Goal: Task Accomplishment & Management: Complete application form

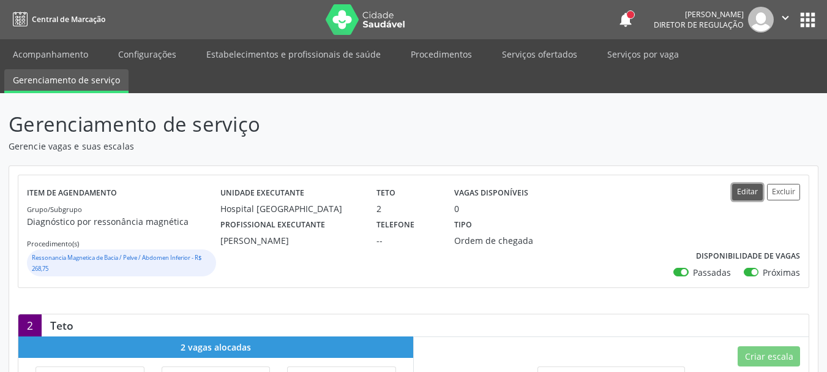
click at [752, 192] on button "Editar" at bounding box center [747, 192] width 31 height 17
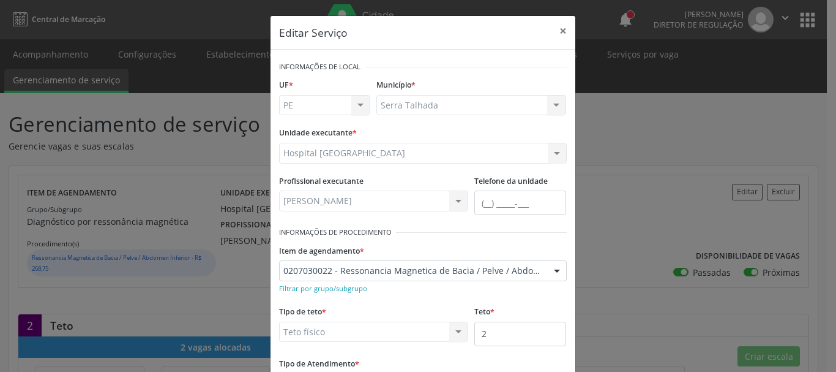
click at [552, 270] on div at bounding box center [557, 271] width 18 height 21
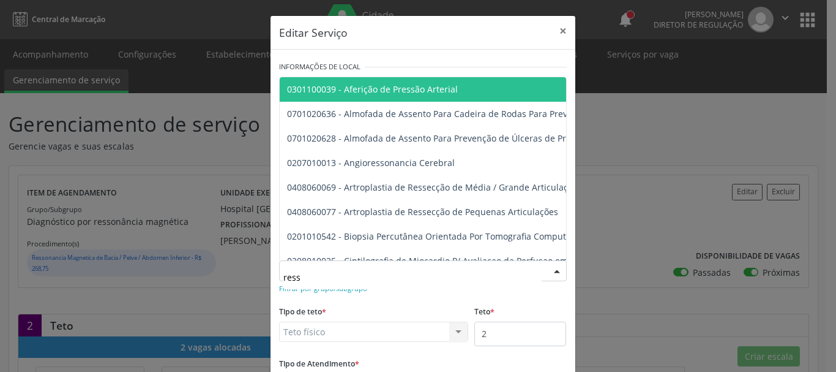
type input "resso"
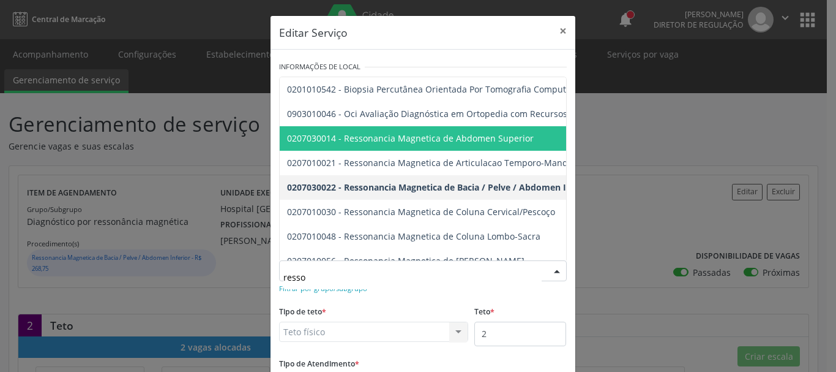
scroll to position [49, 0]
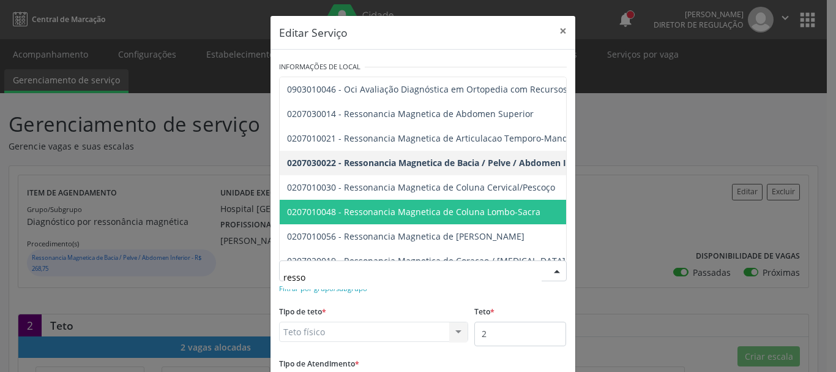
click at [508, 209] on span "0207010048 - Ressonancia Magnetica de Coluna Lombo-Sacra" at bounding box center [413, 212] width 253 height 12
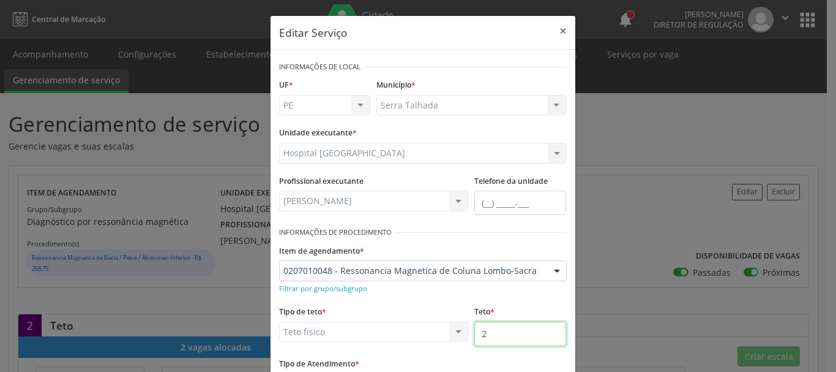
click at [486, 342] on input "2" at bounding box center [521, 333] width 92 height 24
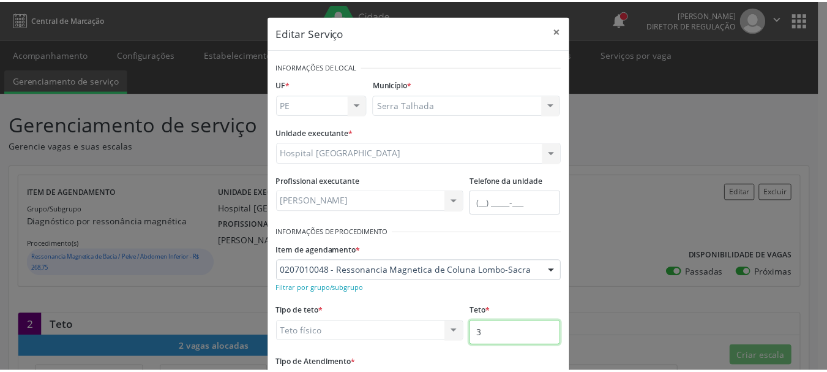
scroll to position [102, 0]
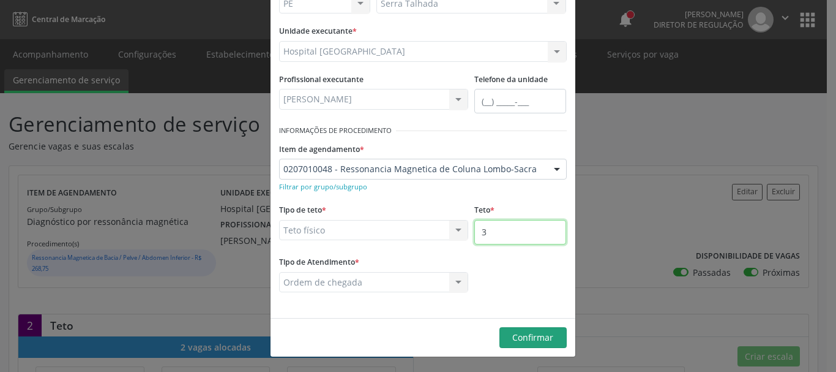
type input "3"
click at [531, 339] on span "Confirmar" at bounding box center [532, 337] width 41 height 12
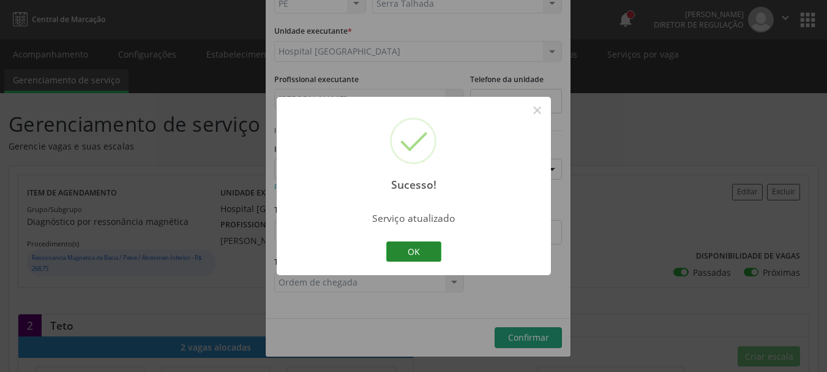
click at [411, 249] on button "OK" at bounding box center [413, 251] width 55 height 21
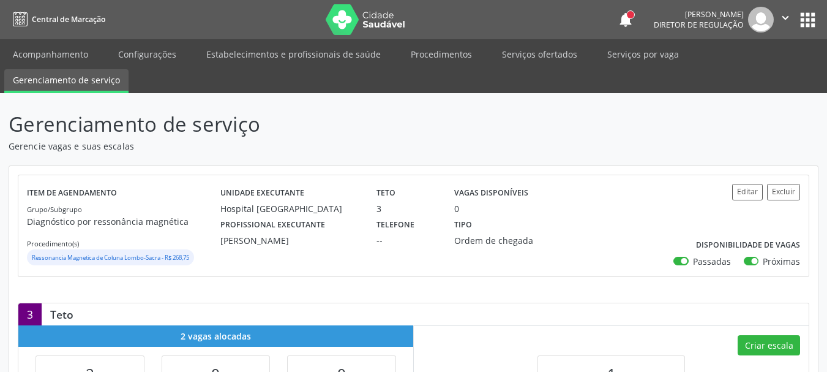
click at [805, 23] on button "apps" at bounding box center [807, 19] width 21 height 21
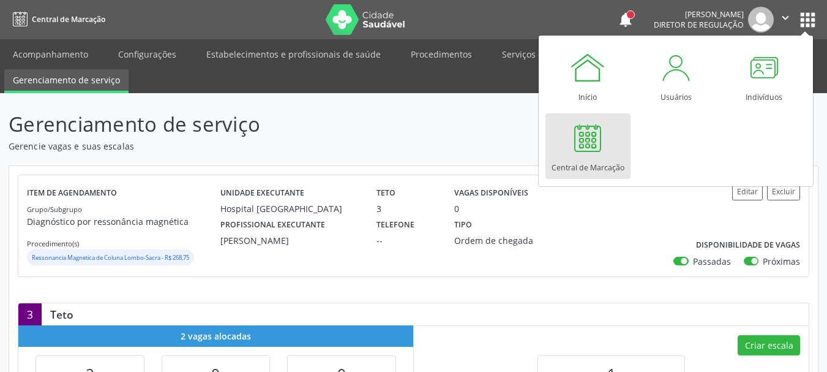
click at [591, 151] on div at bounding box center [587, 137] width 37 height 37
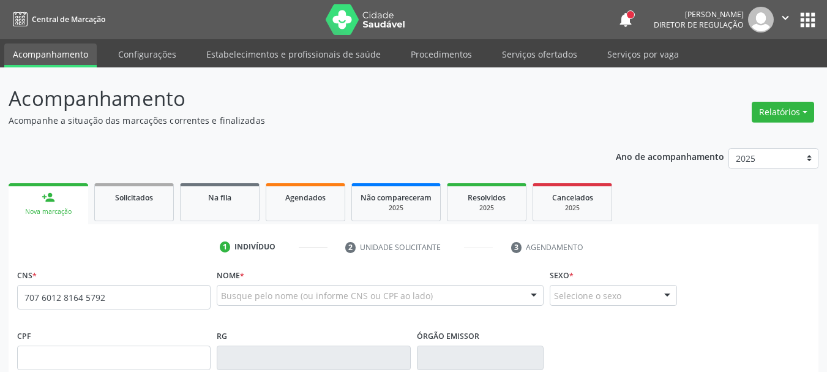
type input "707 6012 8164 5792"
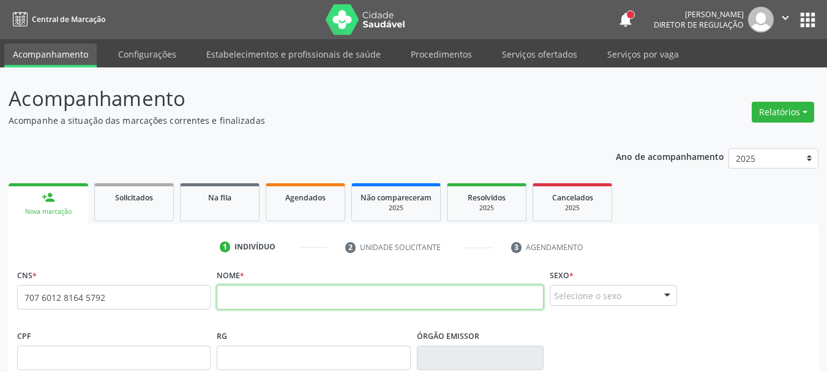
click at [281, 302] on input "text" at bounding box center [380, 297] width 327 height 24
type input "Manoel Gomes dos santos"
click at [583, 302] on div "Selecione o sexo" at bounding box center [613, 295] width 127 height 21
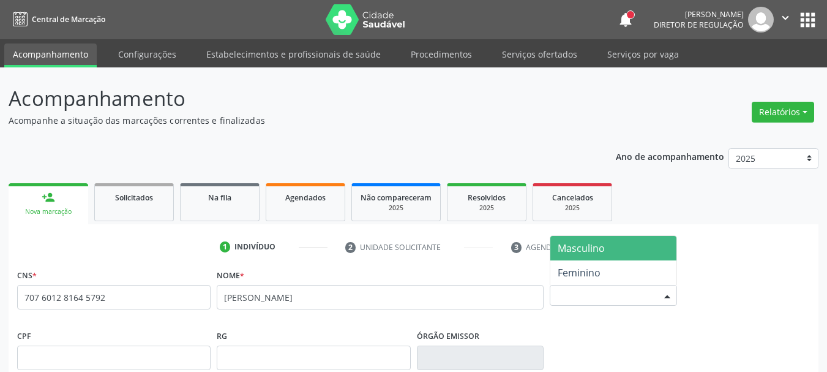
click at [590, 253] on span "Masculino" at bounding box center [581, 247] width 47 height 13
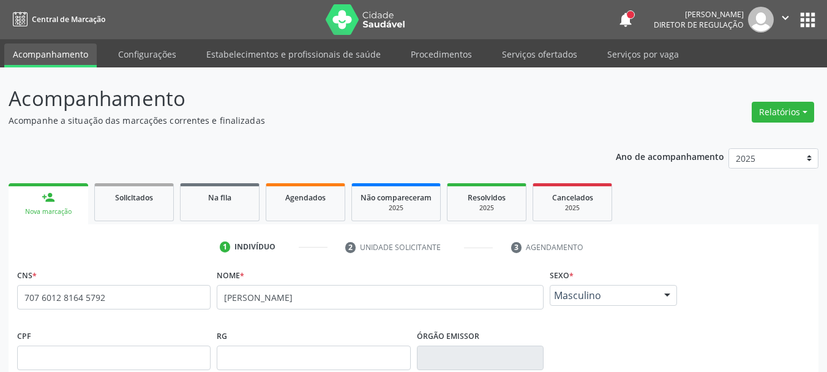
scroll to position [292, 0]
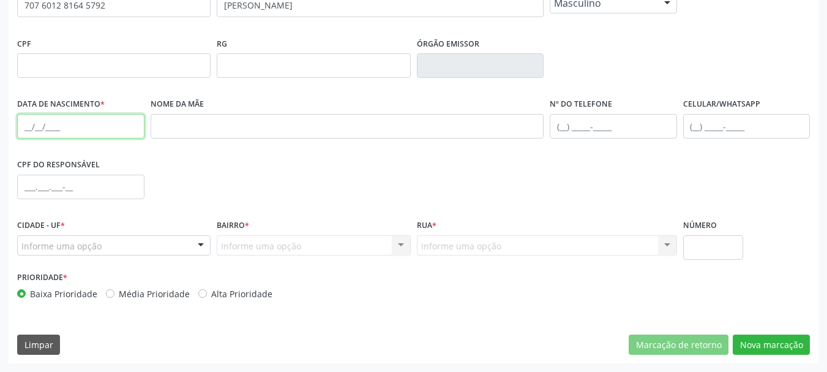
click at [27, 131] on input "text" at bounding box center [80, 126] width 127 height 24
type input "09/01/972"
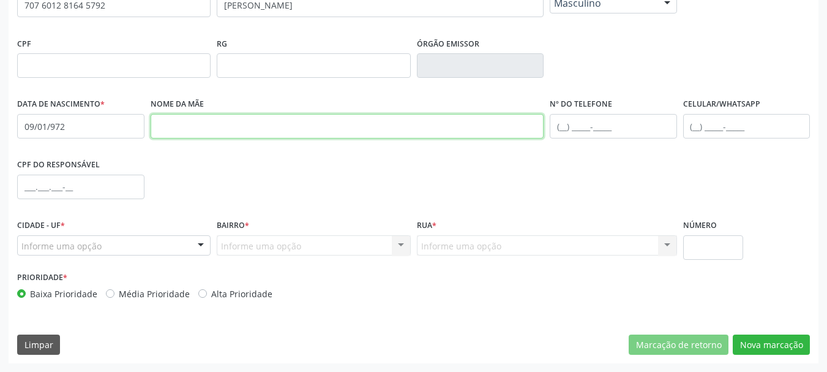
click at [224, 130] on input "text" at bounding box center [348, 126] width 394 height 24
click at [166, 129] on input "maura Romão" at bounding box center [348, 126] width 394 height 24
click at [217, 130] on input "Maura Romão" at bounding box center [348, 126] width 394 height 24
click at [197, 127] on input "Maura Romão barboza" at bounding box center [348, 126] width 394 height 24
type input "Maura Rumão barboza"
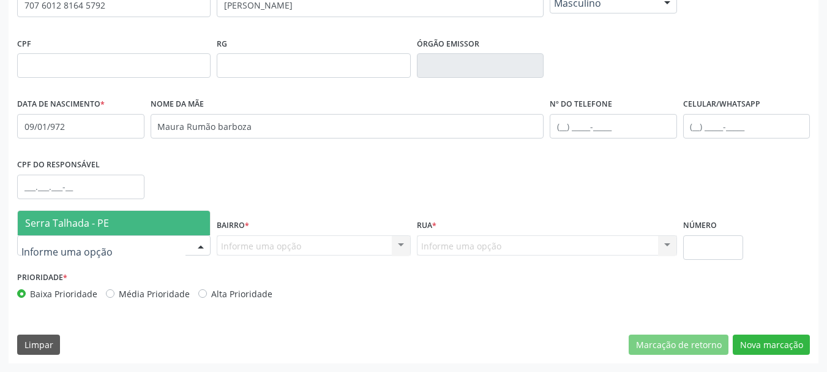
click at [91, 222] on span "Serra Talhada - PE" at bounding box center [67, 222] width 84 height 13
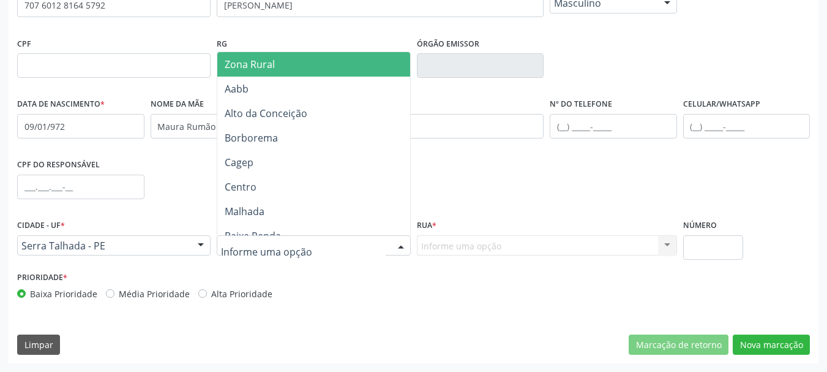
click at [300, 64] on span "Zona Rural" at bounding box center [315, 64] width 197 height 24
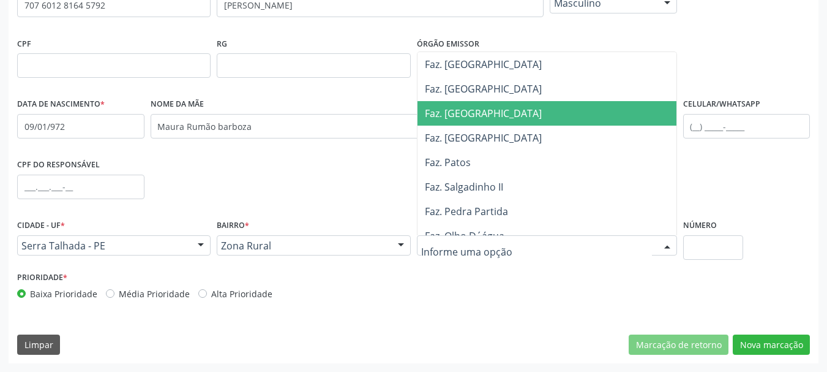
click at [492, 119] on span "Faz. Salgadinho" at bounding box center [483, 113] width 117 height 13
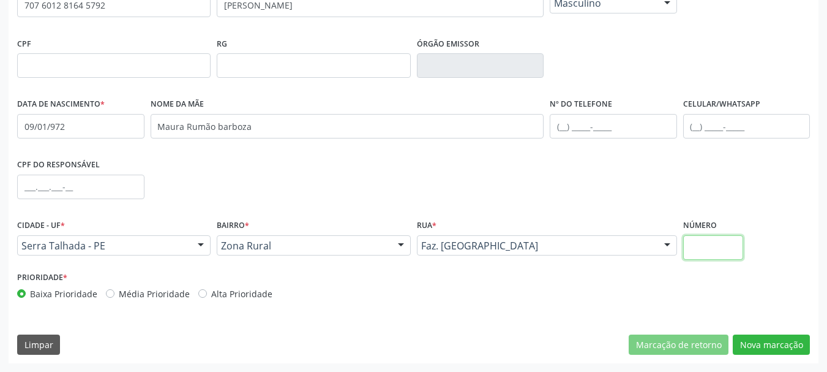
click at [735, 247] on input "text" at bounding box center [713, 247] width 61 height 24
type input "00"
click at [759, 340] on button "Nova marcação" at bounding box center [771, 344] width 77 height 21
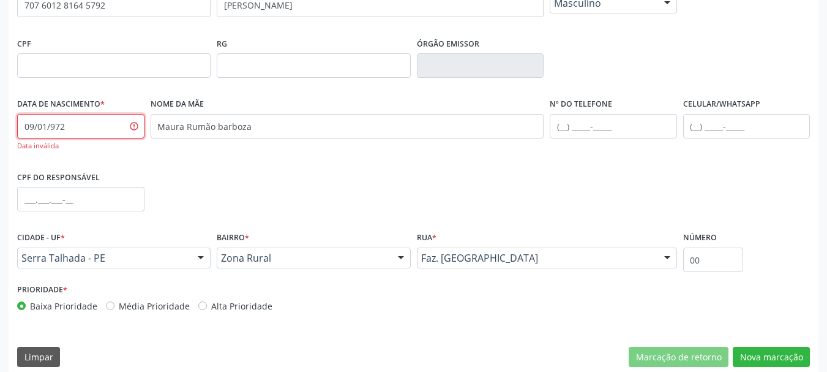
click at [50, 130] on input "09/01/972" at bounding box center [80, 126] width 127 height 24
type input "09/01/1972"
click at [797, 357] on button "Nova marcação" at bounding box center [771, 357] width 77 height 21
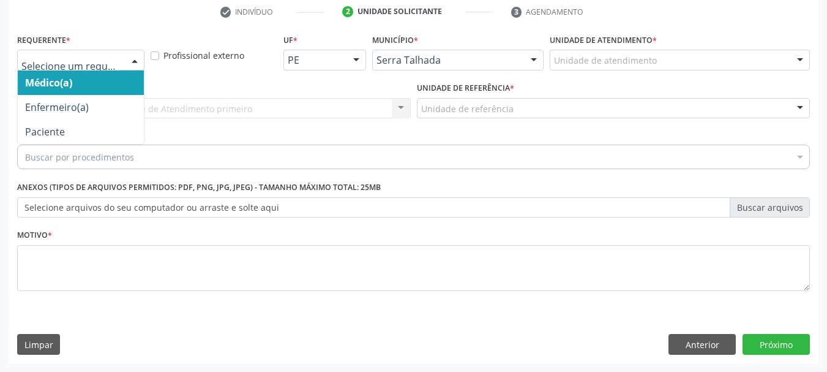
click at [126, 56] on div at bounding box center [135, 60] width 18 height 21
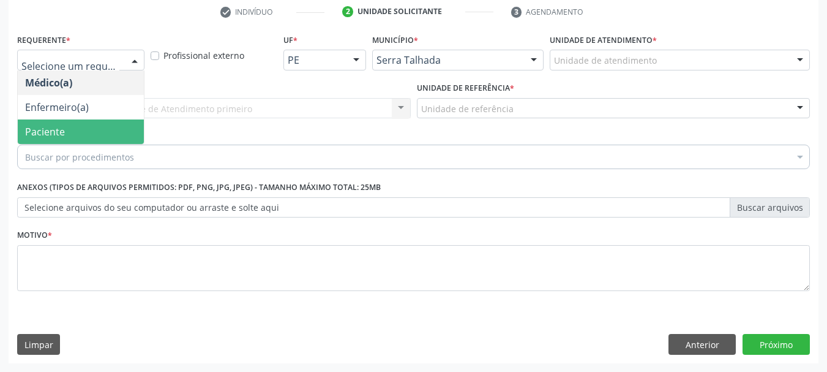
click at [96, 130] on span "Paciente" at bounding box center [81, 131] width 126 height 24
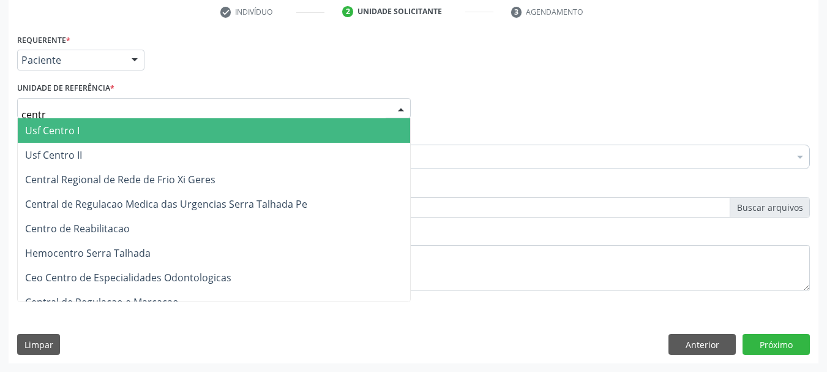
type input "centro"
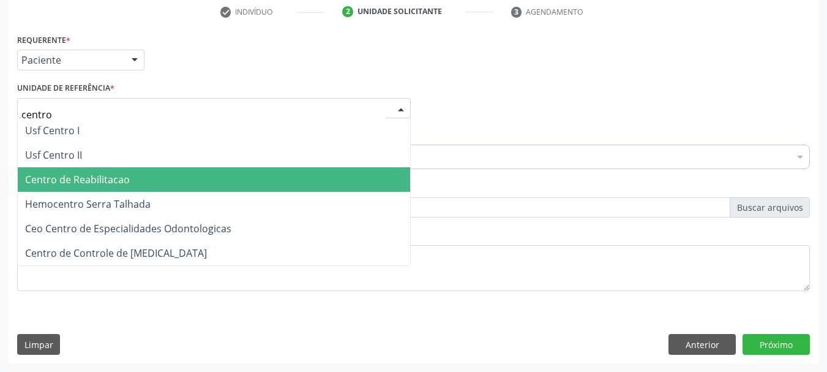
click at [97, 177] on span "Centro de Reabilitacao" at bounding box center [77, 179] width 105 height 13
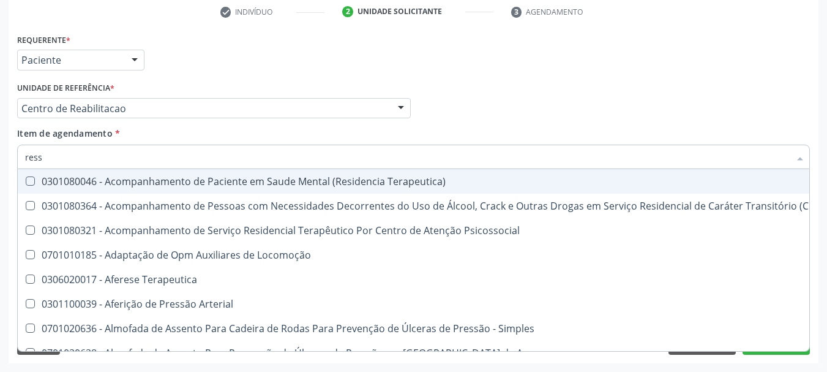
type input "resso"
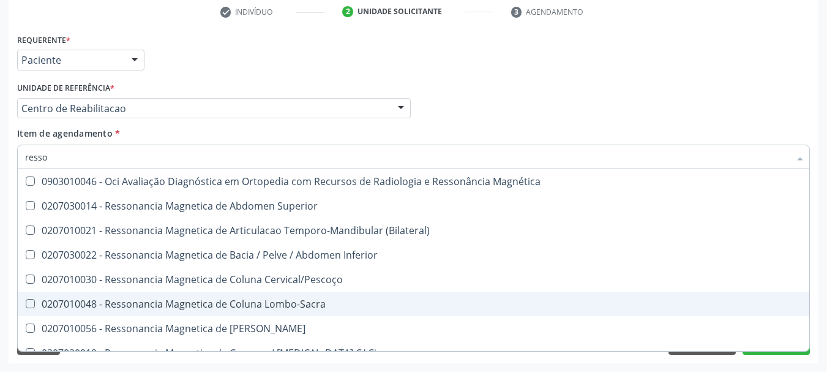
scroll to position [73, 0]
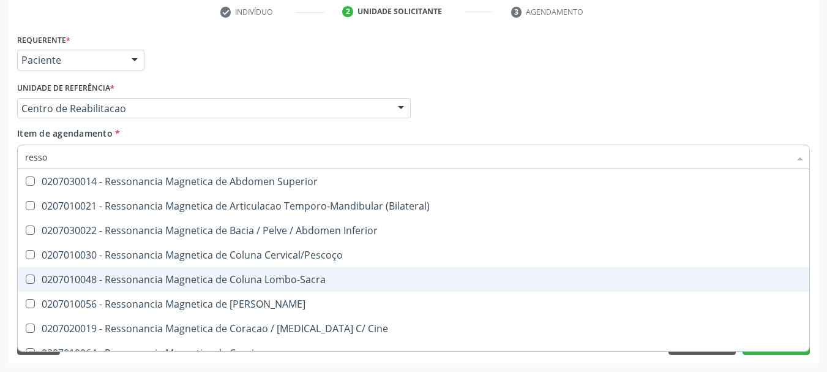
click at [325, 271] on span "0207010048 - Ressonancia Magnetica de Coluna Lombo-Sacra" at bounding box center [414, 279] width 792 height 24
checkbox Lombo-Sacra "true"
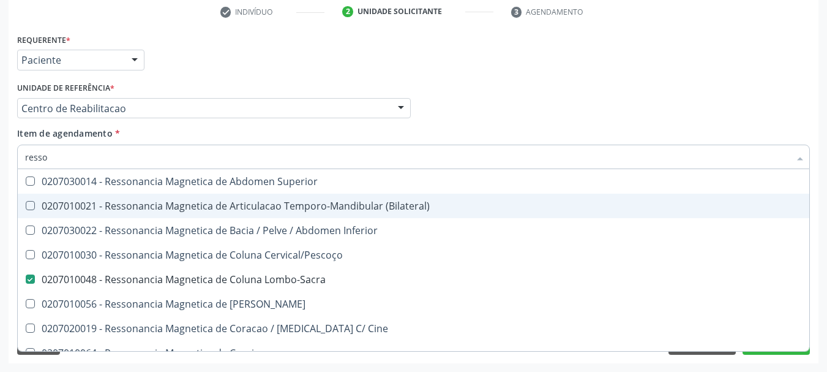
click at [541, 113] on div "Médico Solicitante Por favor, selecione a Unidade de Atendimento primeiro Nenhu…" at bounding box center [413, 103] width 799 height 48
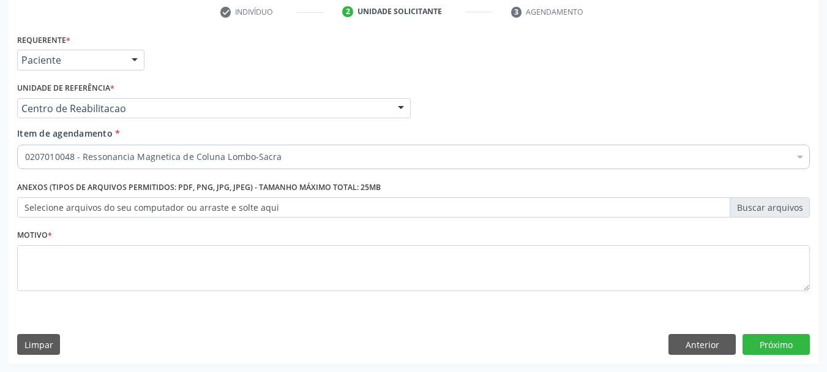
scroll to position [0, 0]
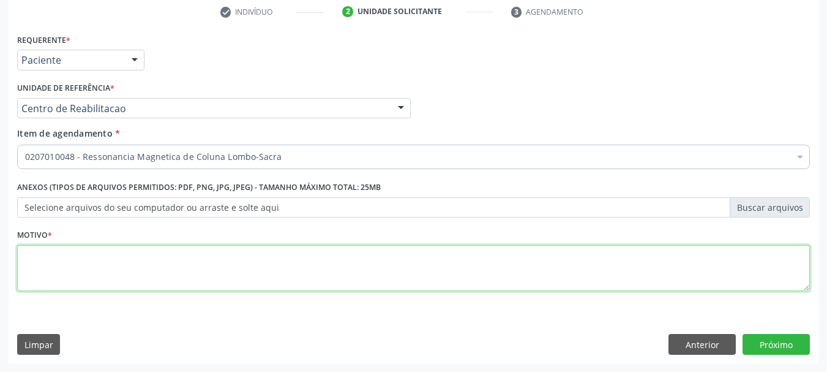
click at [264, 275] on textarea at bounding box center [413, 268] width 793 height 47
type textarea "....."
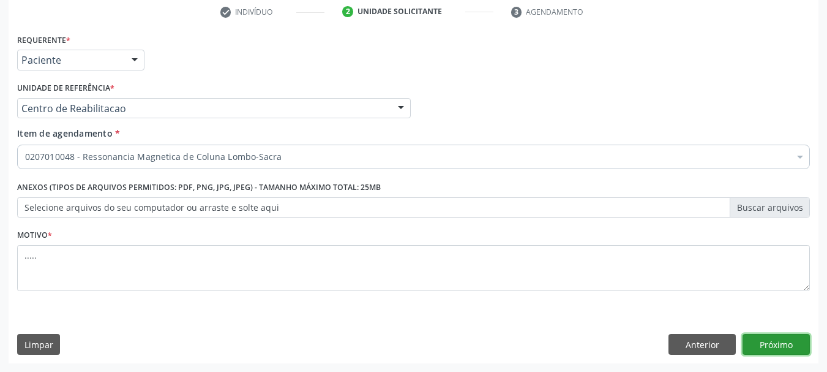
click at [784, 340] on button "Próximo" at bounding box center [776, 344] width 67 height 21
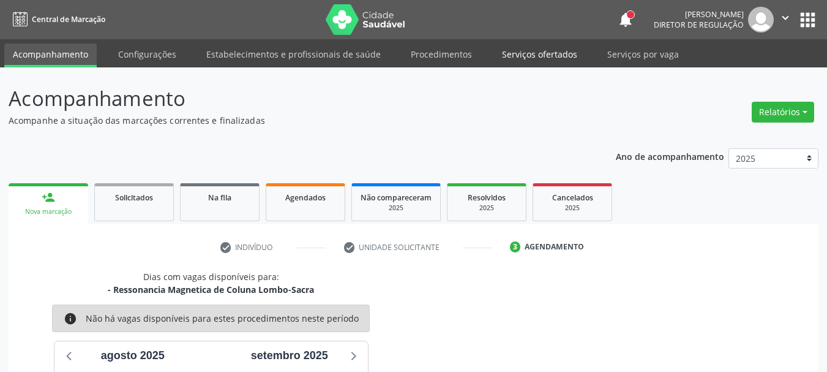
click at [519, 61] on link "Serviços ofertados" at bounding box center [540, 53] width 92 height 21
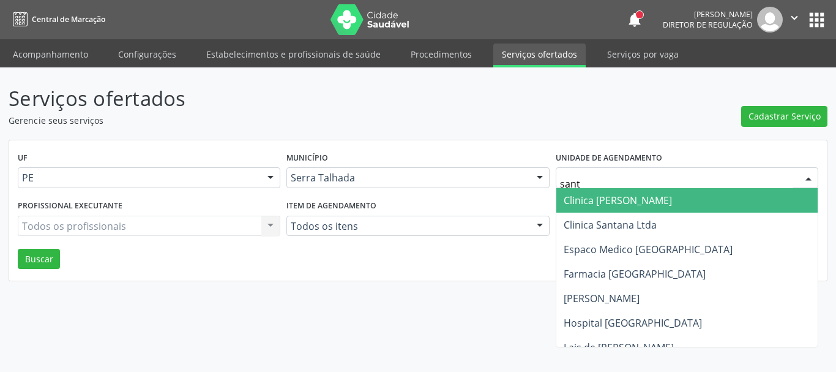
type input "santa"
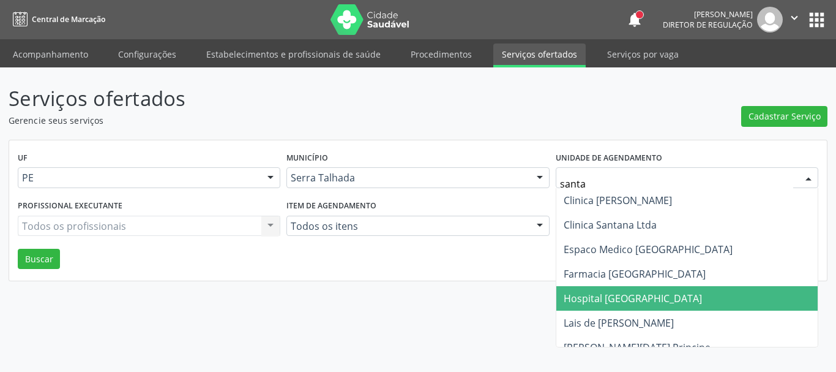
click at [656, 297] on span "Hospital [GEOGRAPHIC_DATA]" at bounding box center [633, 297] width 138 height 13
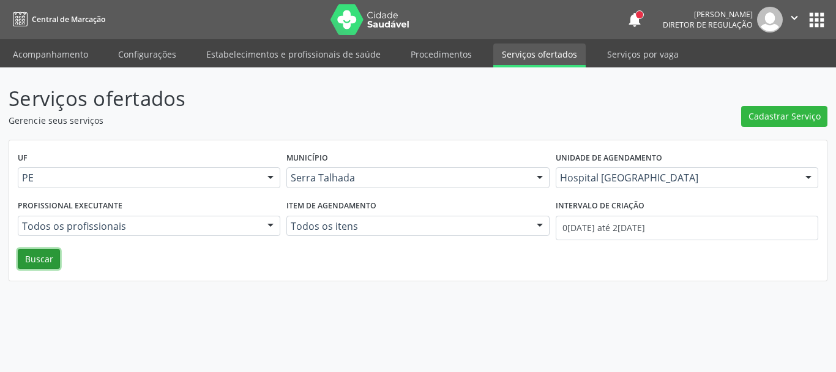
click at [38, 258] on button "Buscar" at bounding box center [39, 259] width 42 height 21
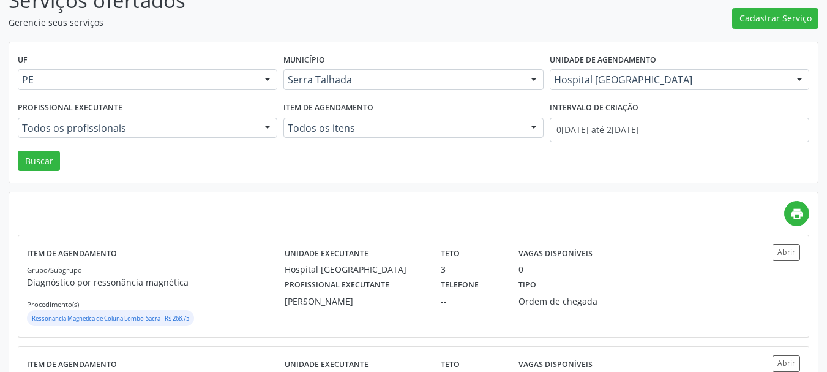
scroll to position [122, 0]
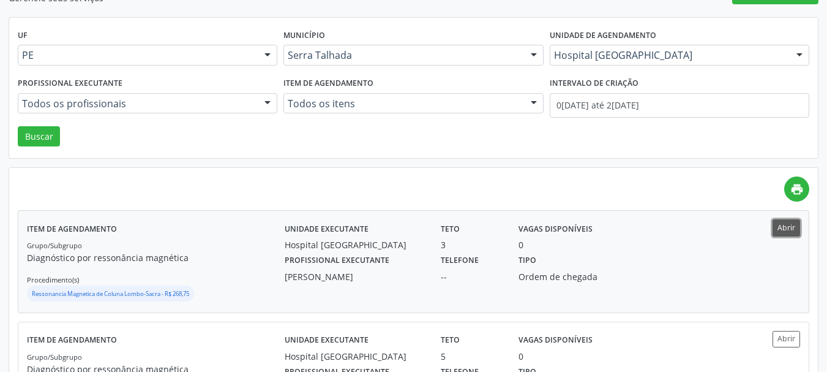
click at [786, 230] on button "Abrir" at bounding box center [787, 227] width 28 height 17
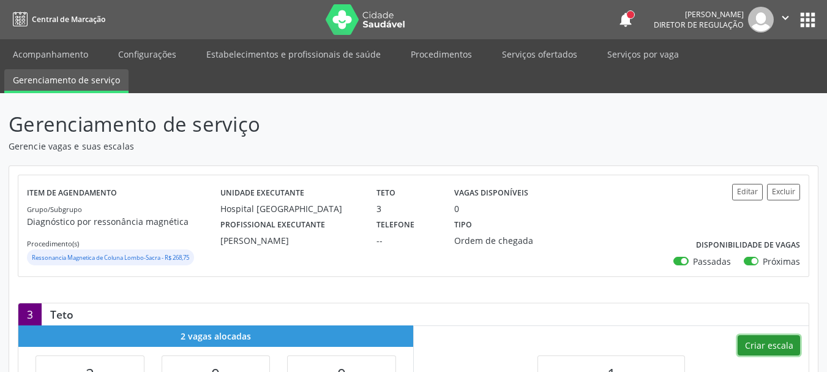
click at [771, 348] on button "Criar escala" at bounding box center [769, 345] width 62 height 21
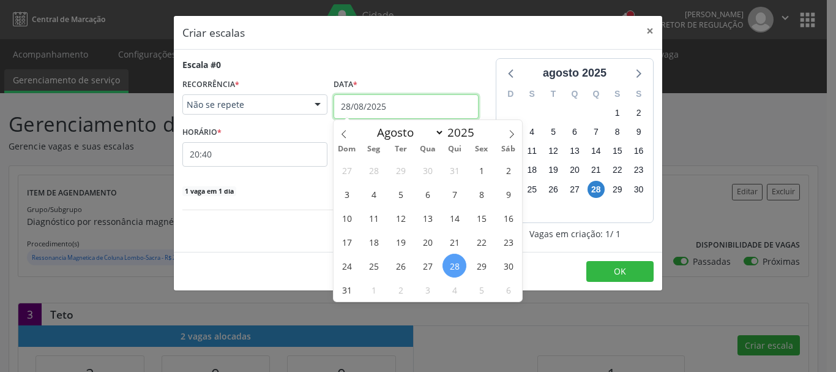
click at [402, 105] on input "28/08/2025" at bounding box center [406, 106] width 145 height 24
click at [514, 130] on icon at bounding box center [512, 134] width 9 height 9
select select "8"
click at [406, 168] on span "2" at bounding box center [401, 170] width 24 height 24
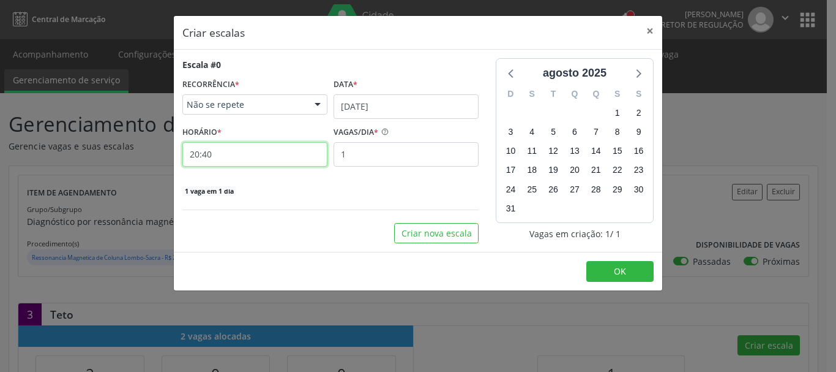
click at [265, 151] on input "20:40" at bounding box center [254, 154] width 145 height 24
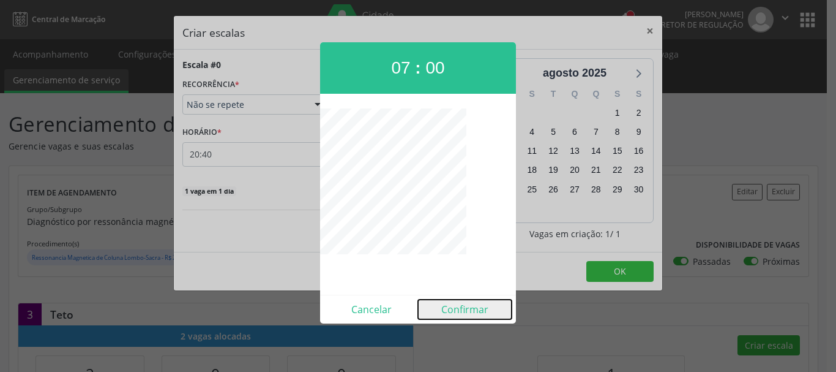
click at [462, 306] on button "Confirmar" at bounding box center [465, 309] width 94 height 20
type input "07:00"
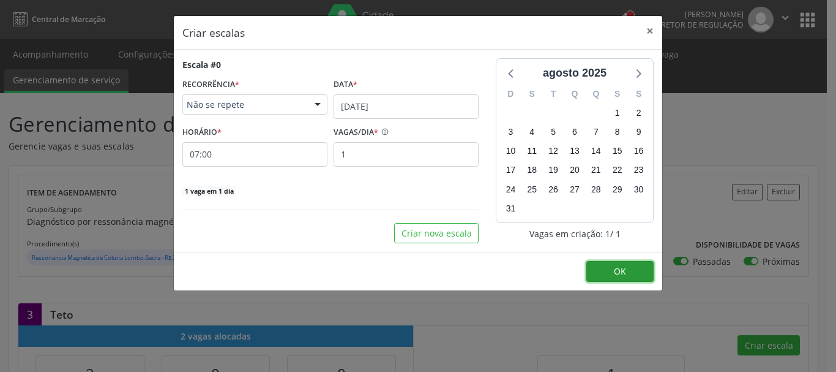
click at [597, 269] on button "OK" at bounding box center [620, 271] width 67 height 21
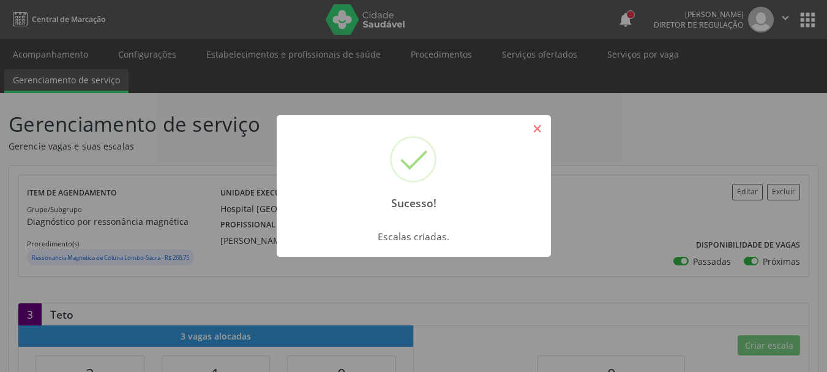
click at [541, 129] on button "×" at bounding box center [537, 128] width 21 height 21
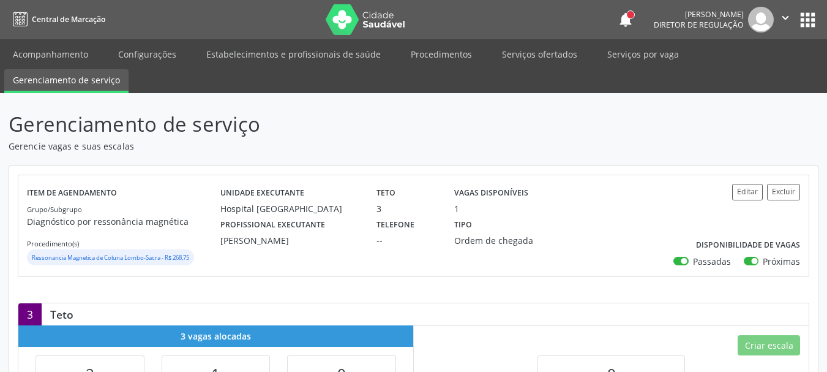
click at [803, 27] on button "apps" at bounding box center [807, 19] width 21 height 21
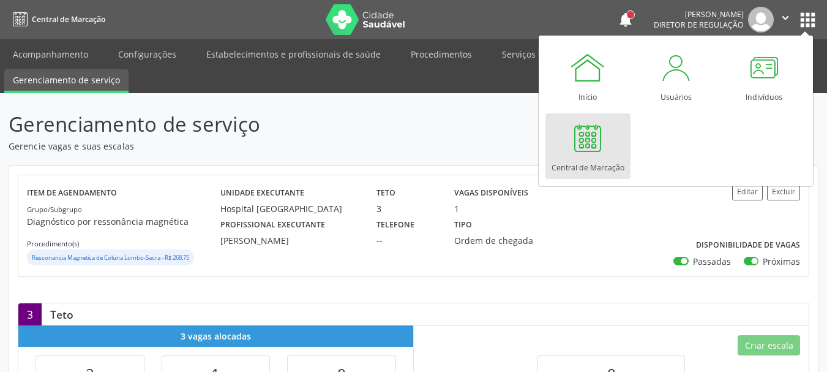
click at [560, 171] on div "Central de Marcação" at bounding box center [588, 164] width 73 height 17
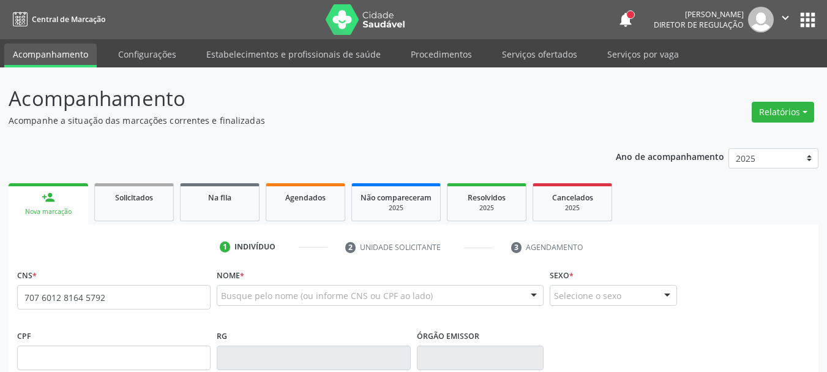
type input "707 6012 8164 5792"
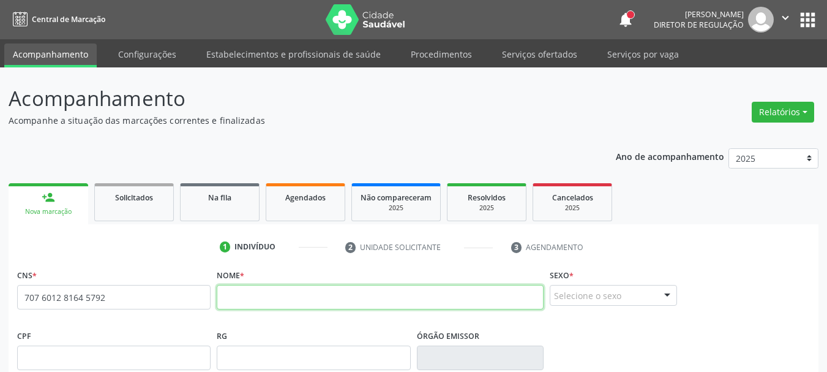
click at [298, 298] on input "text" at bounding box center [380, 297] width 327 height 24
type input "Manoel Gomes dos santos"
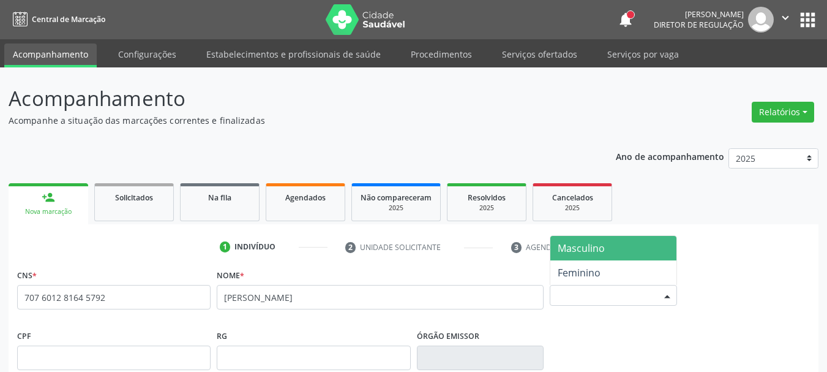
click at [658, 293] on div at bounding box center [667, 295] width 18 height 21
click at [625, 249] on span "Masculino" at bounding box center [613, 248] width 126 height 24
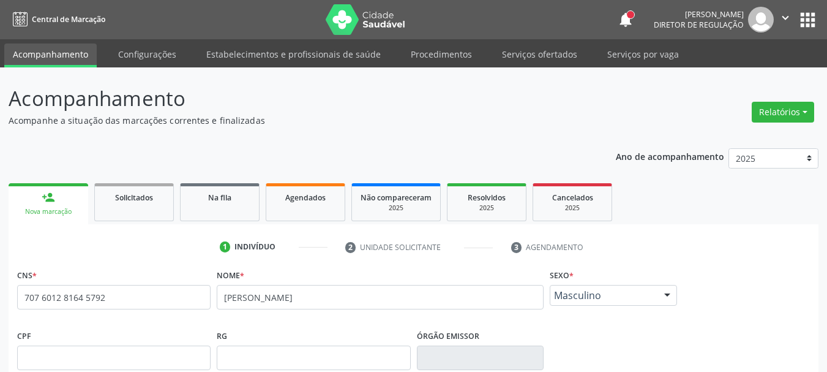
scroll to position [292, 0]
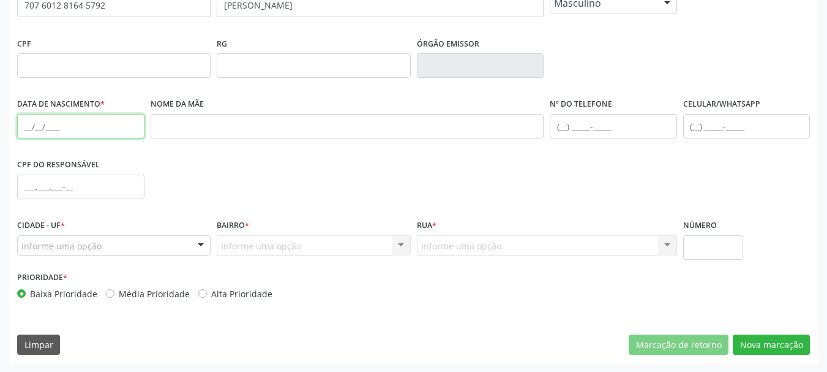
click at [30, 126] on input "text" at bounding box center [80, 126] width 127 height 24
type input "09/01/1972"
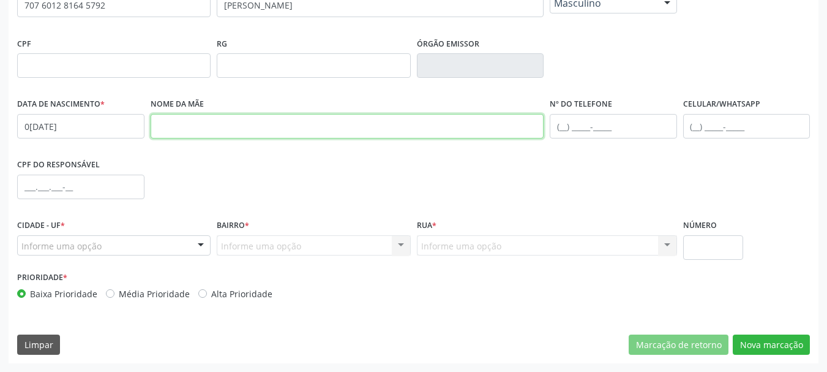
click at [220, 119] on input "text" at bounding box center [348, 126] width 394 height 24
type input "m"
type input "Maura Rumão Barbosa"
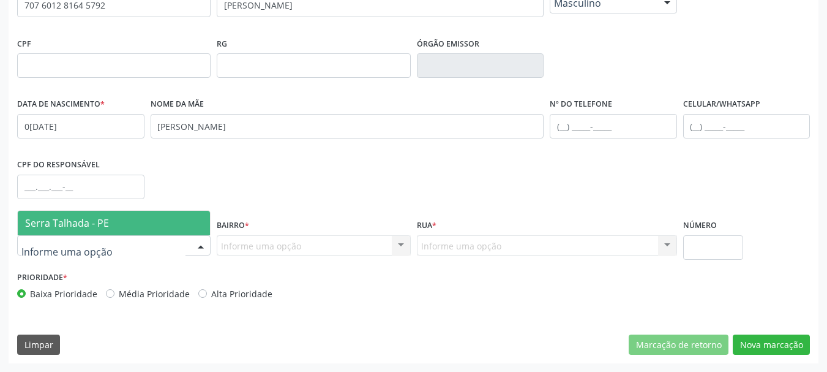
click at [98, 225] on span "Serra Talhada - PE" at bounding box center [67, 222] width 84 height 13
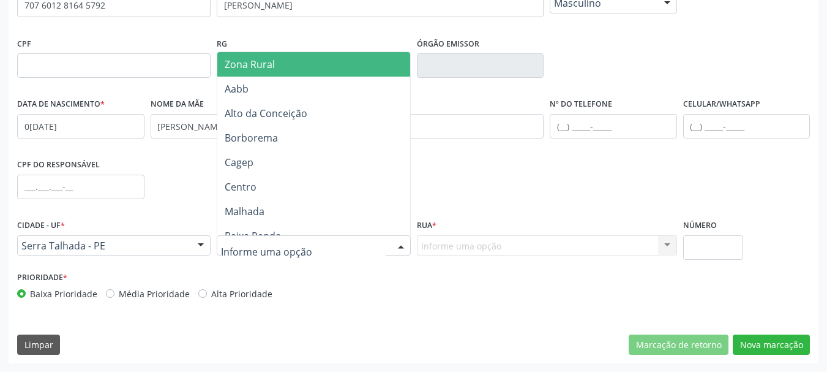
click at [309, 69] on span "Zona Rural" at bounding box center [315, 64] width 197 height 24
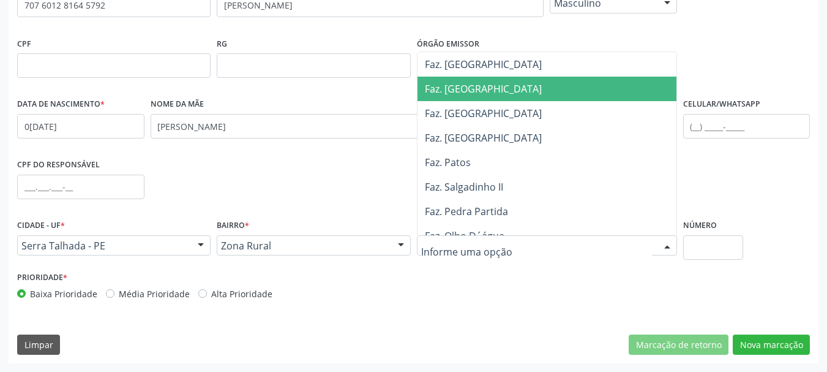
click at [511, 89] on span "Faz. Granja" at bounding box center [550, 89] width 265 height 24
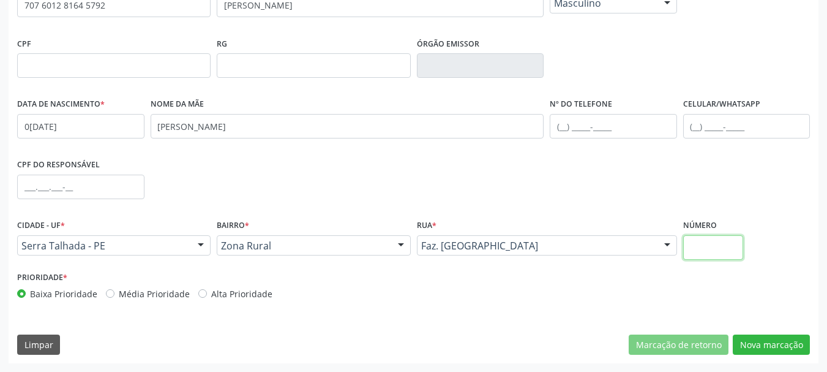
click at [727, 252] on input "text" at bounding box center [713, 247] width 61 height 24
type input "00"
click at [749, 345] on button "Nova marcação" at bounding box center [771, 344] width 77 height 21
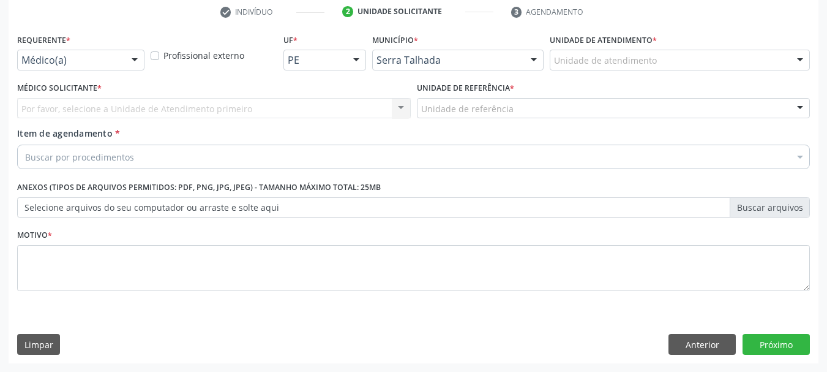
scroll to position [235, 0]
drag, startPoint x: 72, startPoint y: 76, endPoint x: 77, endPoint y: 59, distance: 17.7
click at [77, 59] on div "Requerente * Médico(a) Médico(a) Enfermeiro(a) Paciente Nenhum resultado encont…" at bounding box center [80, 55] width 133 height 48
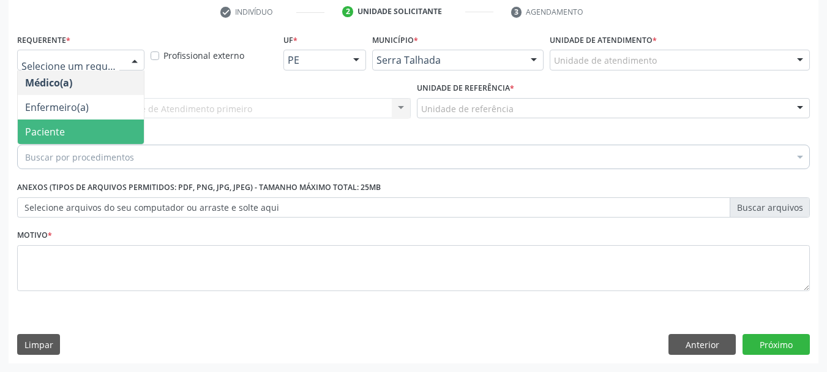
click at [54, 128] on span "Paciente" at bounding box center [45, 131] width 40 height 13
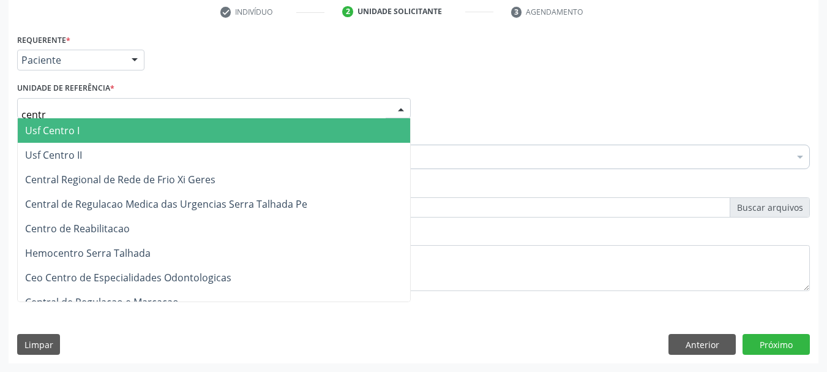
type input "centro"
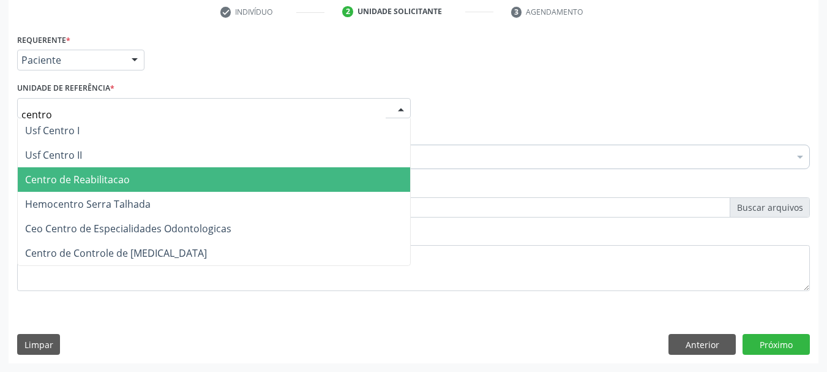
click at [79, 175] on span "Centro de Reabilitacao" at bounding box center [77, 179] width 105 height 13
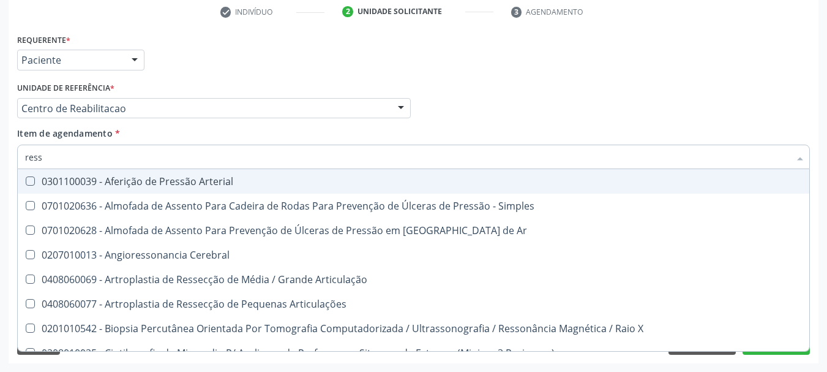
type input "resso"
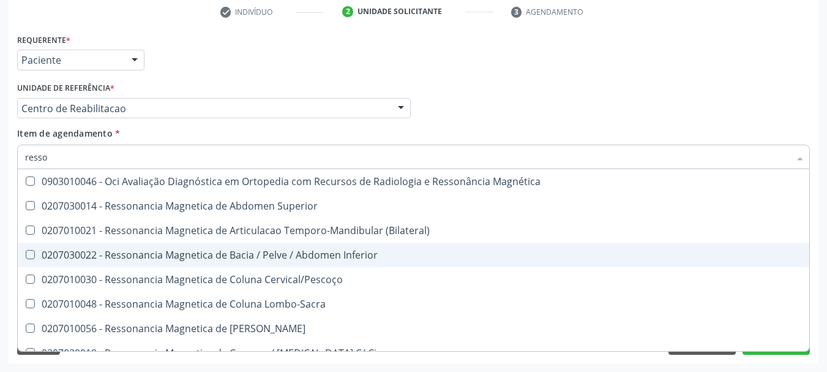
scroll to position [73, 0]
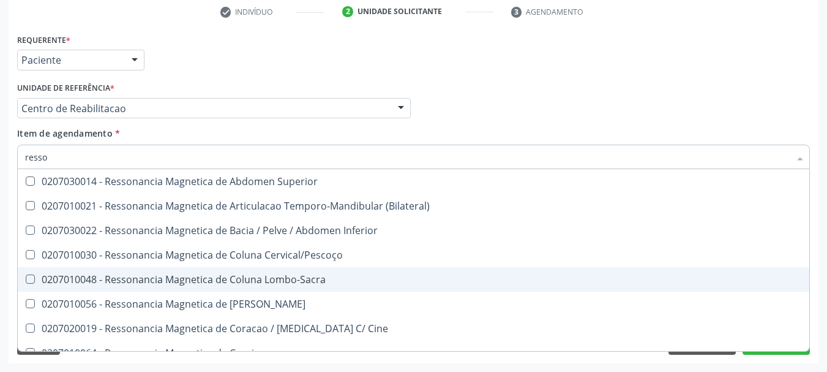
click at [219, 282] on div "0207010048 - Ressonancia Magnetica de Coluna Lombo-Sacra" at bounding box center [413, 279] width 777 height 10
checkbox Lombo-Sacra "true"
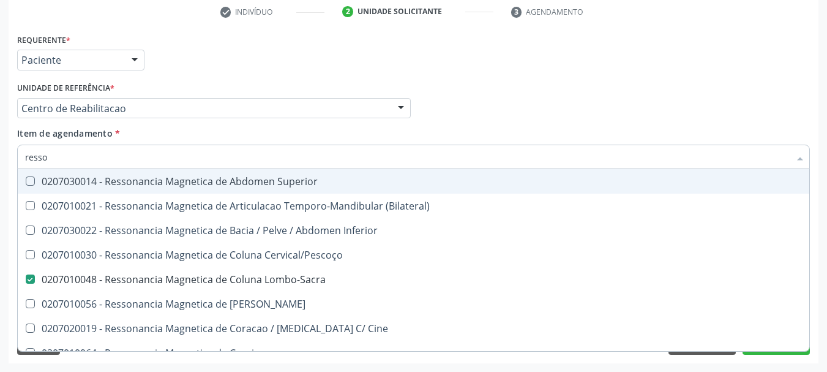
click at [592, 138] on div "Item de agendamento * resso Desfazer seleção 0207010013 - Angioressonancia Cere…" at bounding box center [413, 146] width 793 height 39
checkbox X "true"
checkbox Lombo-Sacra "false"
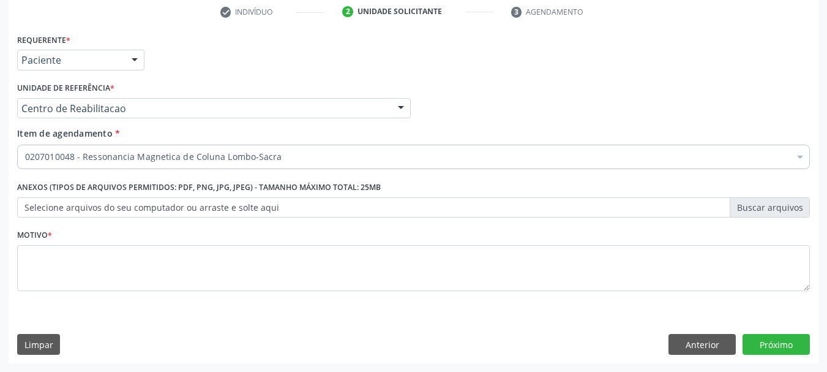
scroll to position [0, 0]
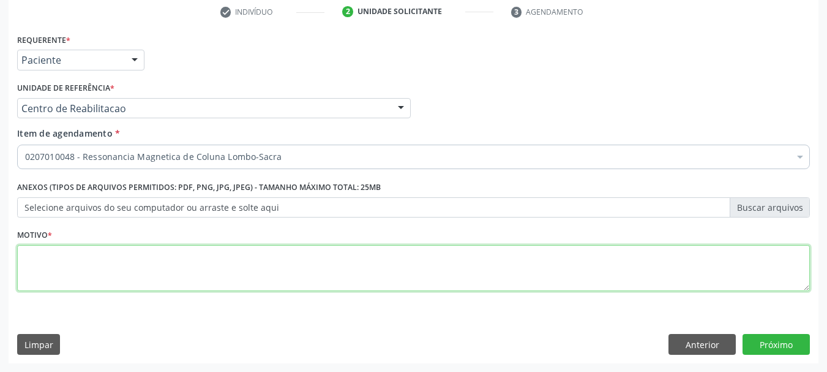
click at [348, 246] on textarea at bounding box center [413, 268] width 793 height 47
type textarea "......"
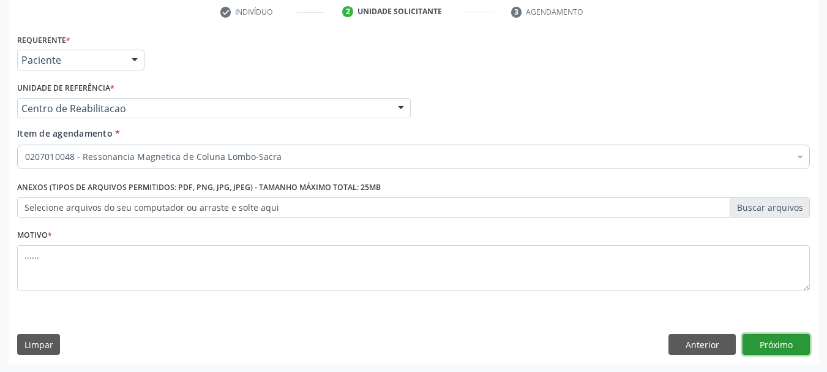
click at [766, 349] on button "Próximo" at bounding box center [776, 344] width 67 height 21
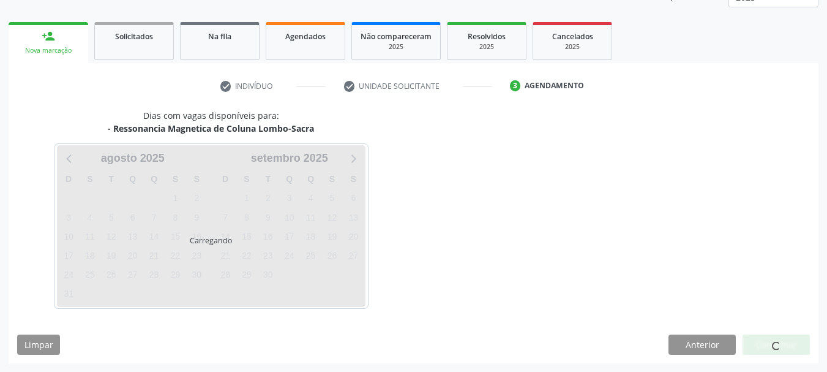
scroll to position [161, 0]
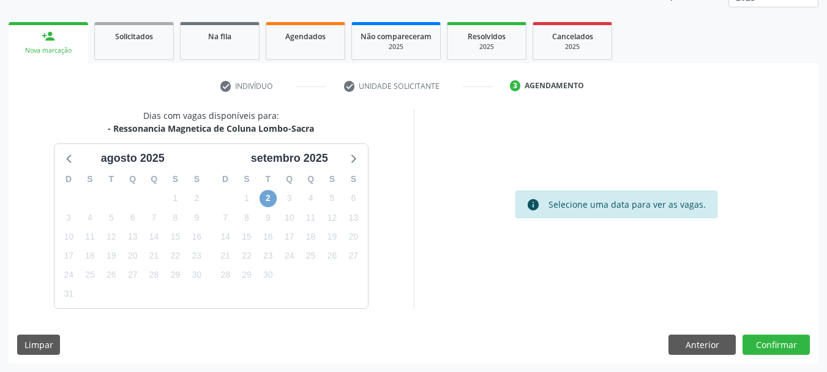
click at [273, 200] on span "2" at bounding box center [268, 198] width 17 height 17
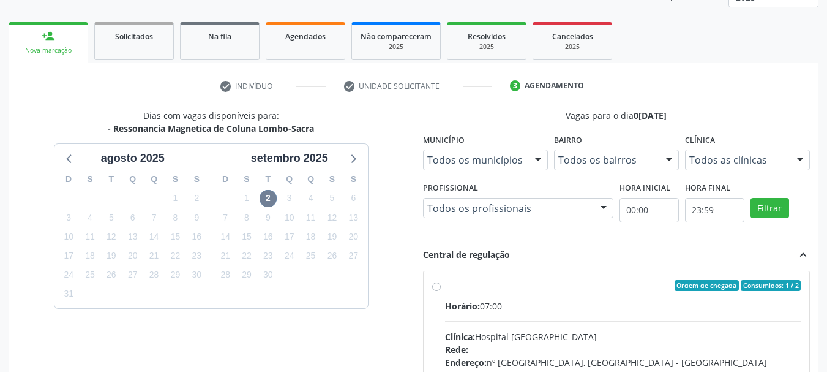
click at [445, 283] on label "Ordem de chegada Consumidos: 1 / 2 Horário: 07:00 Clínica: Hospital Santa Marta…" at bounding box center [623, 374] width 356 height 188
click at [438, 283] on input "Ordem de chegada Consumidos: 1 / 2 Horário: 07:00 Clínica: Hospital Santa Marta…" at bounding box center [436, 285] width 9 height 11
radio input "true"
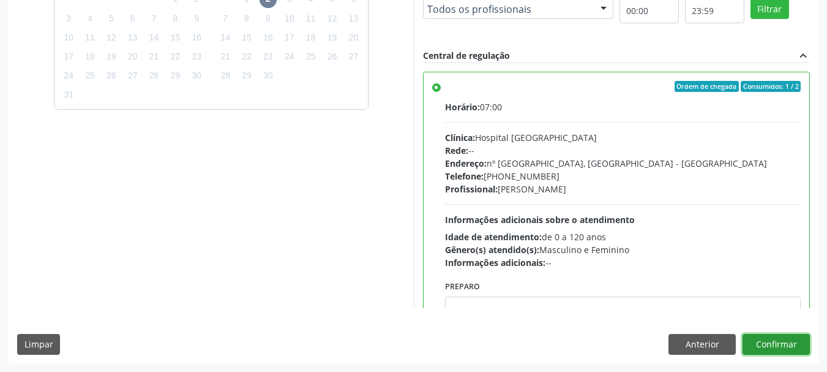
click at [789, 345] on button "Confirmar" at bounding box center [776, 344] width 67 height 21
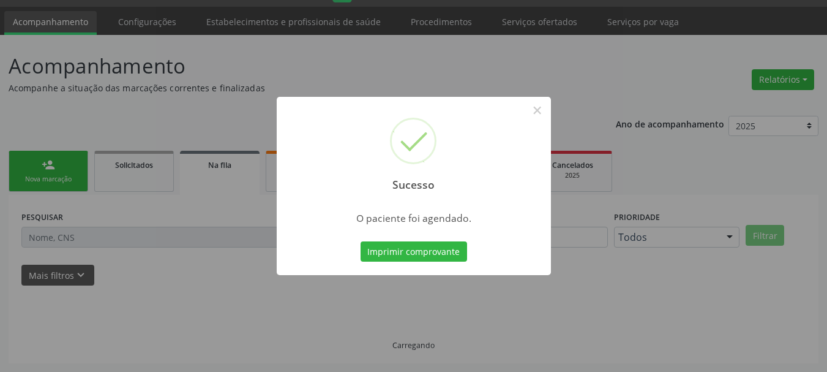
scroll to position [32, 0]
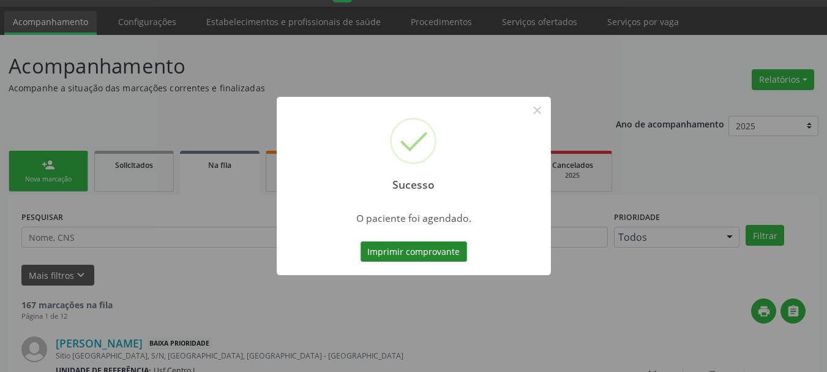
click at [449, 259] on button "Imprimir comprovante" at bounding box center [414, 251] width 107 height 21
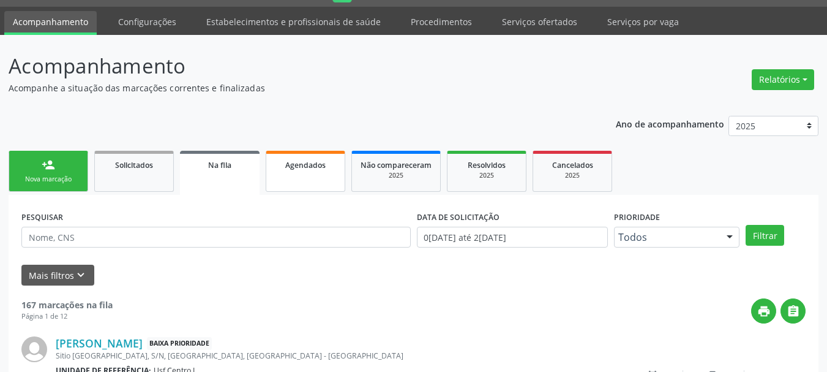
click at [310, 170] on span "Agendados" at bounding box center [305, 165] width 40 height 10
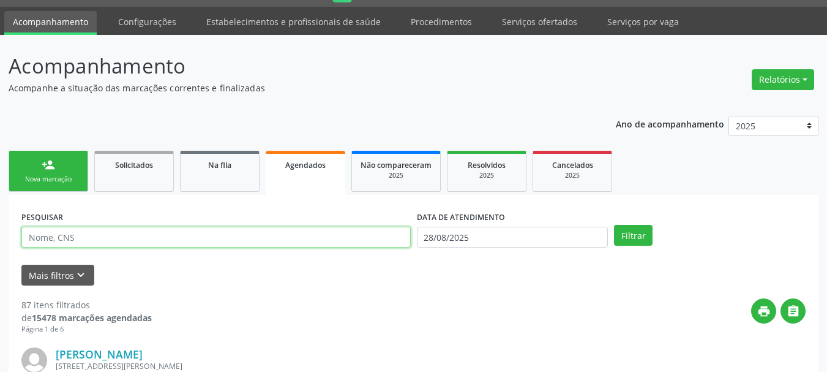
click at [238, 238] on input "text" at bounding box center [215, 237] width 389 height 21
paste input "707 6012 8164 5792"
type input "707 6012 8164 5792"
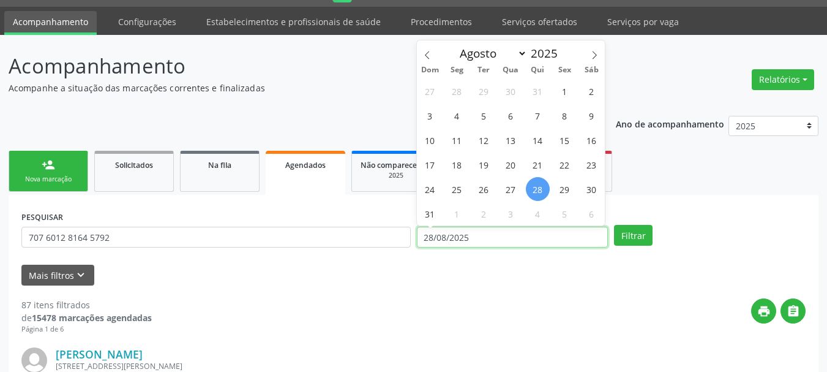
click at [482, 233] on input "28/08/2025" at bounding box center [513, 237] width 192 height 21
click at [596, 49] on span at bounding box center [594, 50] width 21 height 21
select select "8"
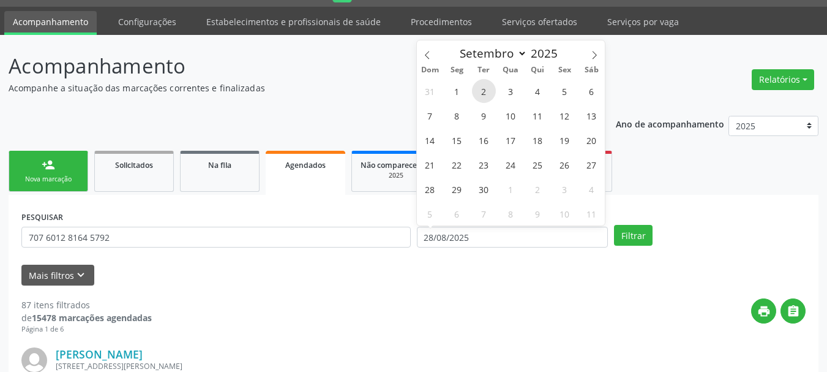
click at [486, 92] on span "2" at bounding box center [484, 91] width 24 height 24
type input "[DATE]"
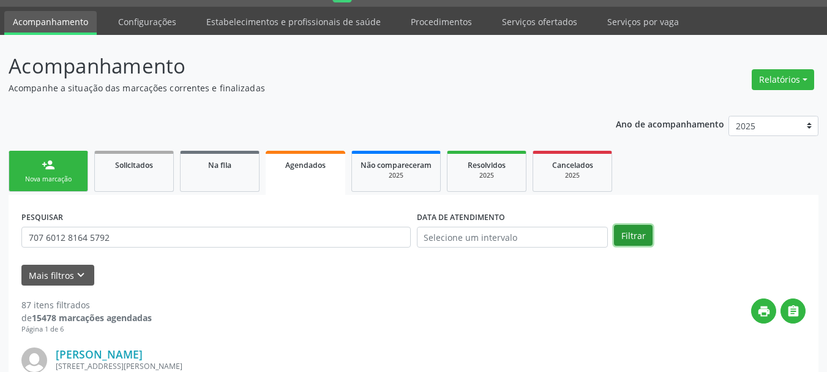
click at [628, 231] on button "Filtrar" at bounding box center [633, 235] width 39 height 21
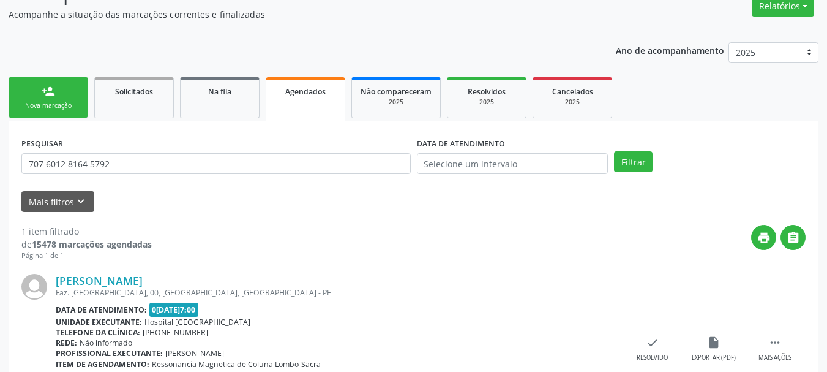
scroll to position [130, 0]
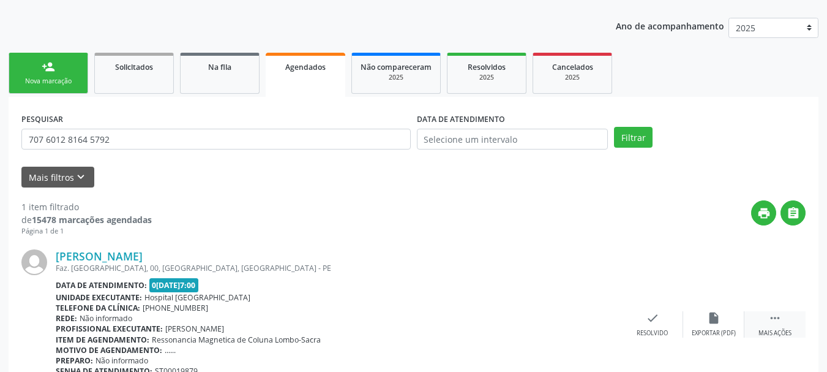
click at [776, 315] on icon "" at bounding box center [774, 317] width 13 height 13
click at [551, 329] on div "print Imprimir" at bounding box center [530, 324] width 61 height 26
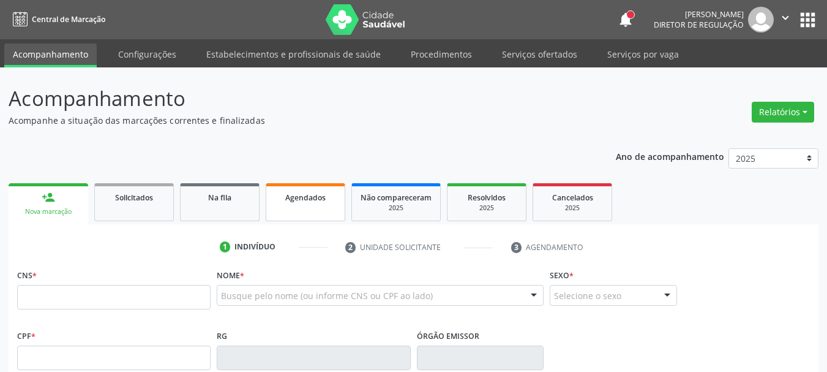
click at [309, 209] on link "Agendados" at bounding box center [306, 202] width 80 height 38
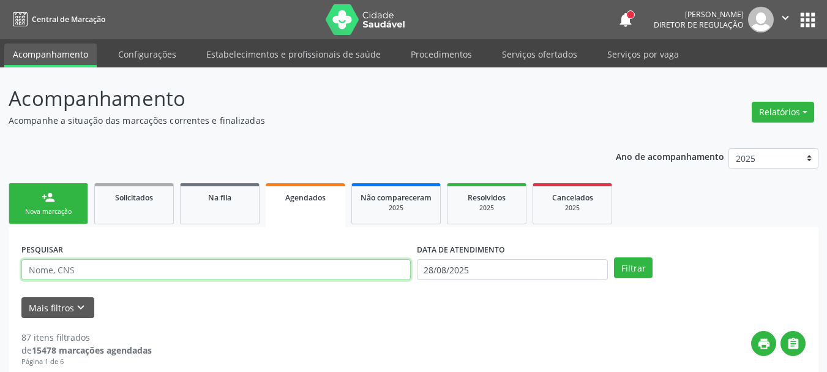
click at [249, 269] on input "text" at bounding box center [215, 269] width 389 height 21
paste input "707 6012 8164 5792"
type input "707 6012 8164 5792"
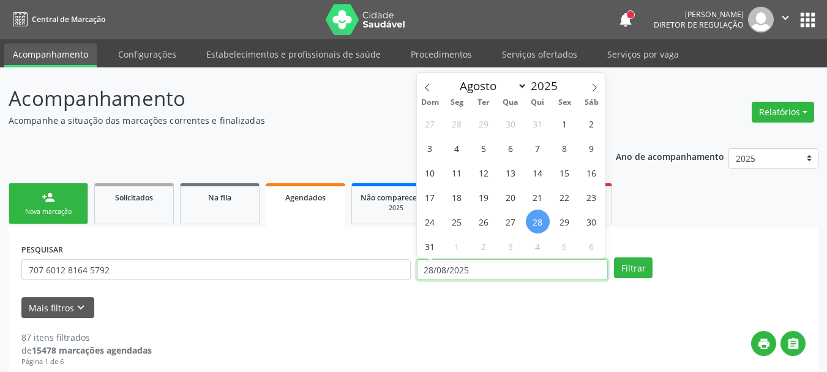
click at [479, 269] on input "28/08/2025" at bounding box center [513, 269] width 192 height 21
click at [592, 87] on icon at bounding box center [594, 87] width 9 height 9
select select "8"
click at [488, 129] on span "2" at bounding box center [484, 123] width 24 height 24
type input "[DATE]"
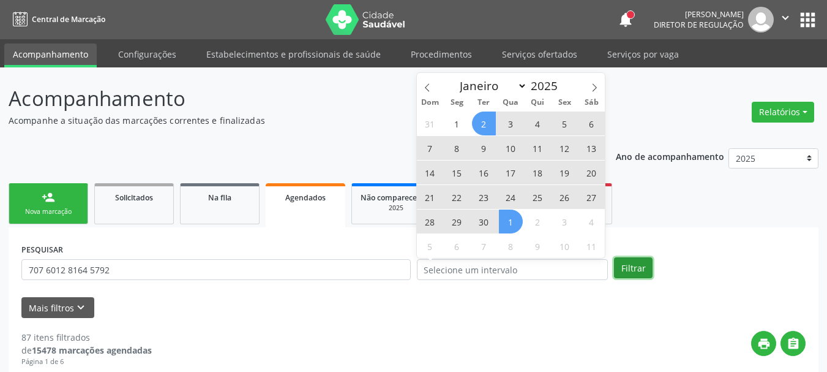
click at [615, 272] on button "Filtrar" at bounding box center [633, 267] width 39 height 21
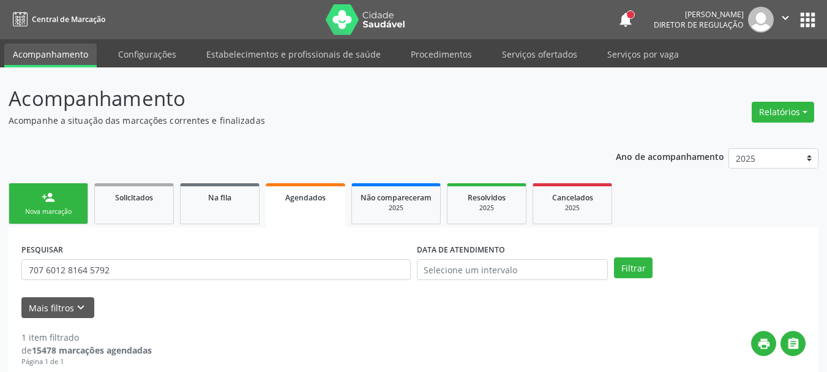
scroll to position [192, 0]
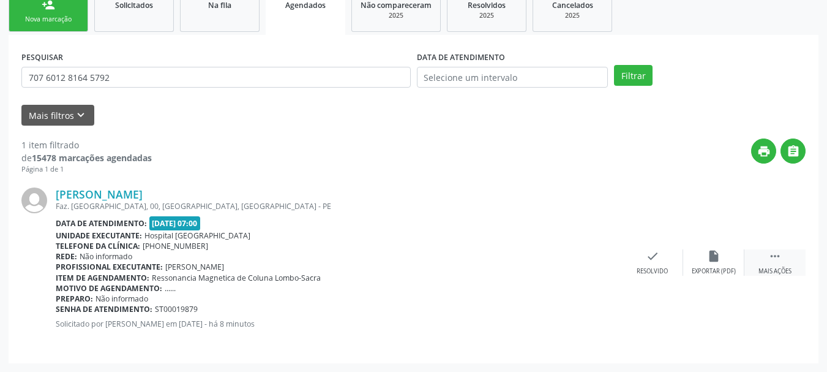
click at [781, 255] on icon "" at bounding box center [774, 255] width 13 height 13
click at [546, 257] on div "print Imprimir" at bounding box center [530, 262] width 61 height 26
click at [470, 265] on div "insert_drive_file Exportar (PDF)" at bounding box center [468, 262] width 61 height 26
click at [544, 268] on div "print Imprimir" at bounding box center [530, 262] width 61 height 26
